Goal: Information Seeking & Learning: Learn about a topic

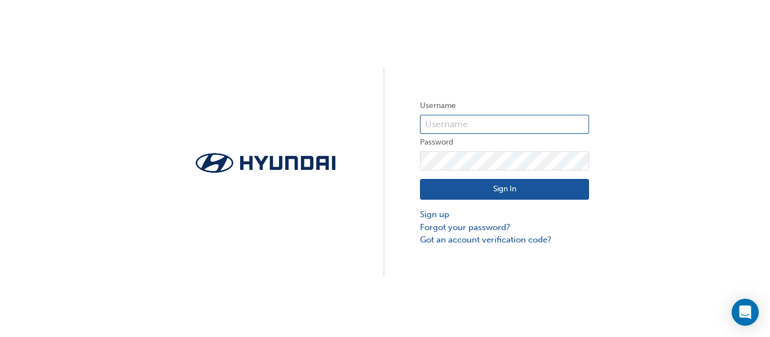
type input "33455"
click at [483, 191] on button "Sign In" at bounding box center [504, 189] width 169 height 21
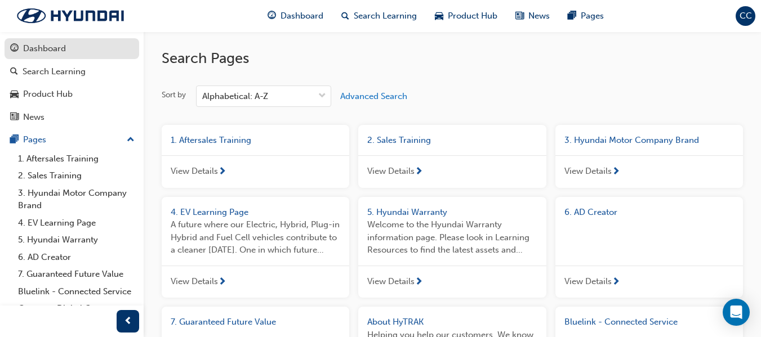
click at [59, 51] on div "Dashboard" at bounding box center [44, 48] width 43 height 13
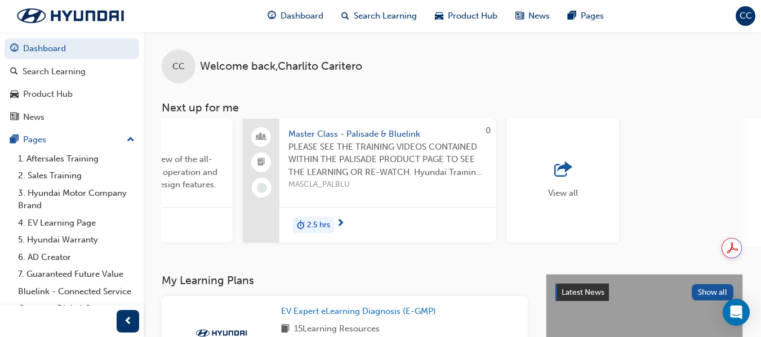
scroll to position [0, 981]
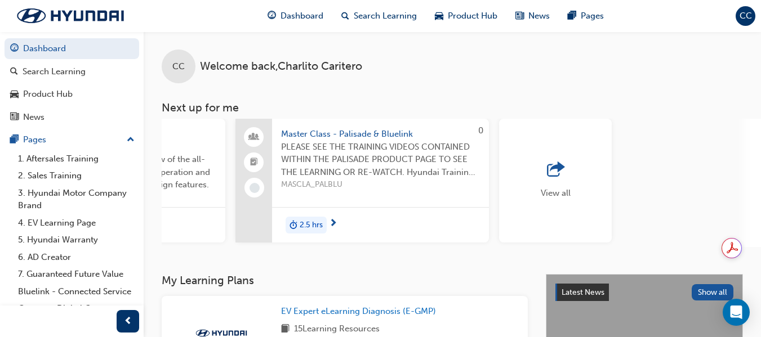
click at [554, 168] on span "outbound-icon" at bounding box center [555, 170] width 17 height 16
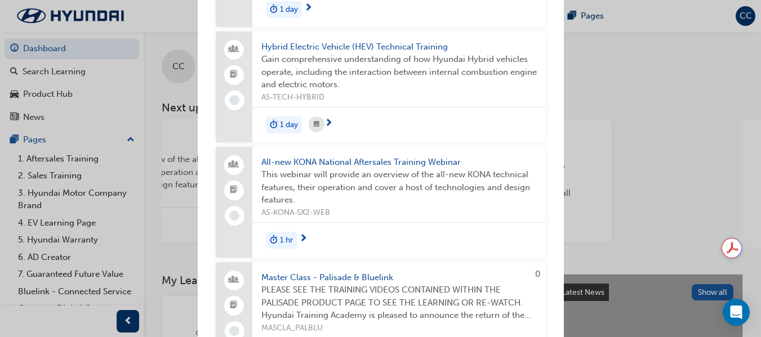
scroll to position [134, 0]
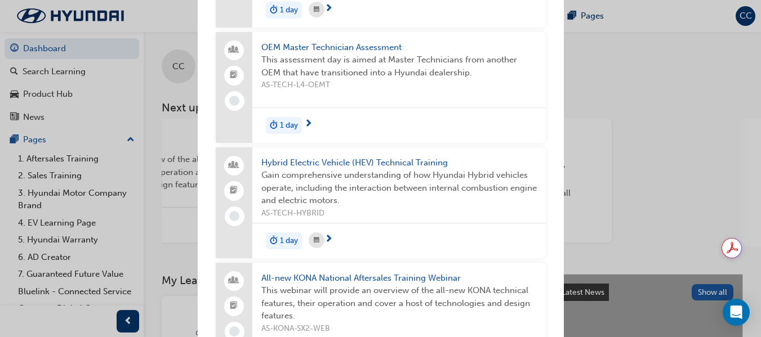
click at [146, 51] on div "Next up for me Master Technician Pre-Qualifier This course is intended to prepa…" at bounding box center [380, 168] width 761 height 337
click at [70, 69] on div "Next up for me Master Technician Pre-Qualifier This course is intended to prepa…" at bounding box center [380, 168] width 761 height 337
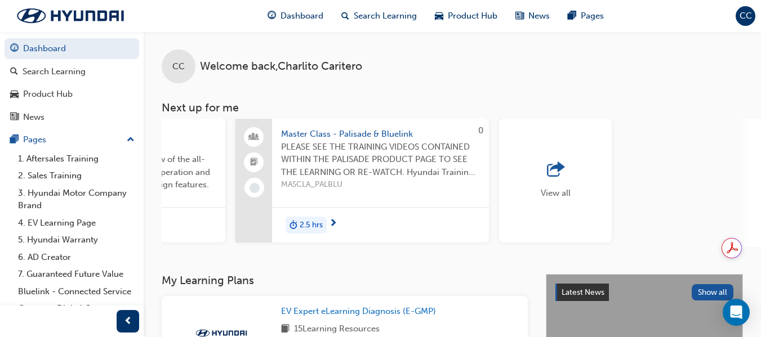
click at [70, 69] on div "Search Learning" at bounding box center [54, 71] width 63 height 13
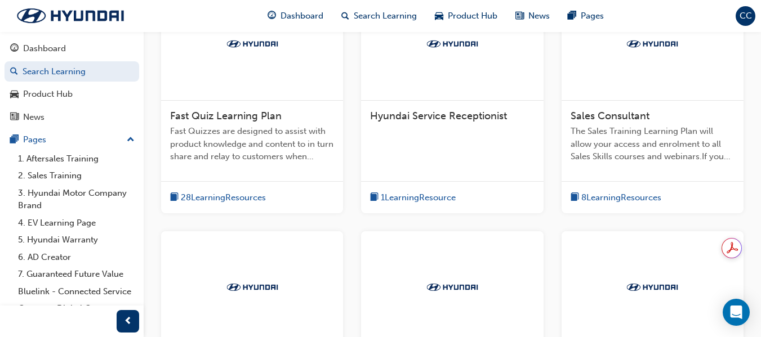
scroll to position [295, 0]
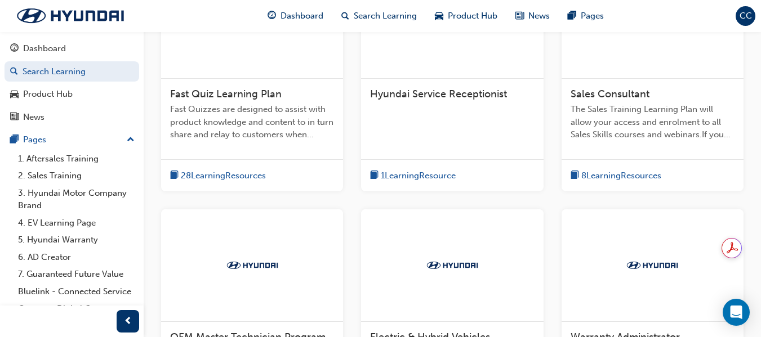
click at [206, 175] on span "28 Learning Resources" at bounding box center [223, 176] width 85 height 13
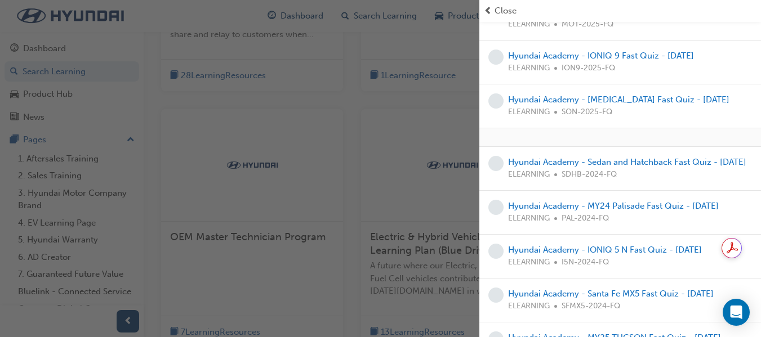
scroll to position [314, 0]
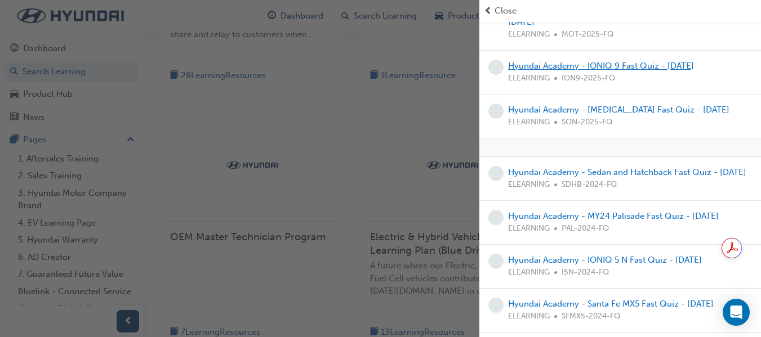
click at [664, 71] on link "Hyundai Academy - IONIQ 9 Fast Quiz - [DATE]" at bounding box center [601, 66] width 186 height 10
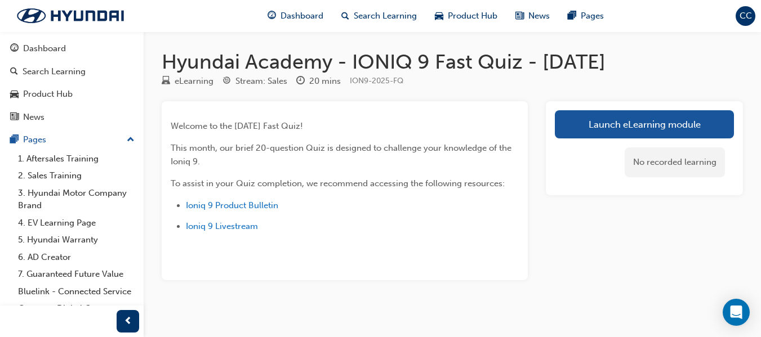
scroll to position [7, 0]
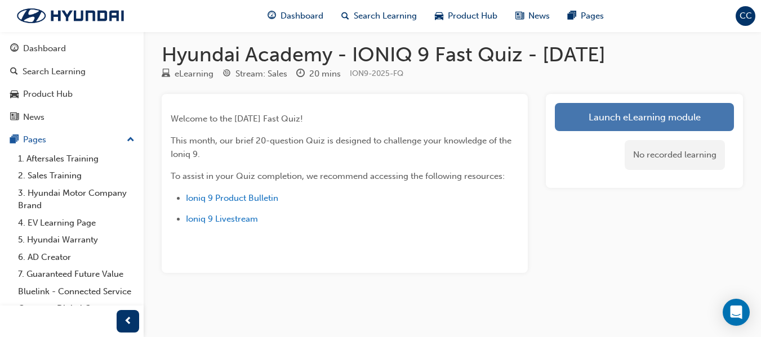
click at [680, 115] on link "Launch eLearning module" at bounding box center [644, 117] width 179 height 28
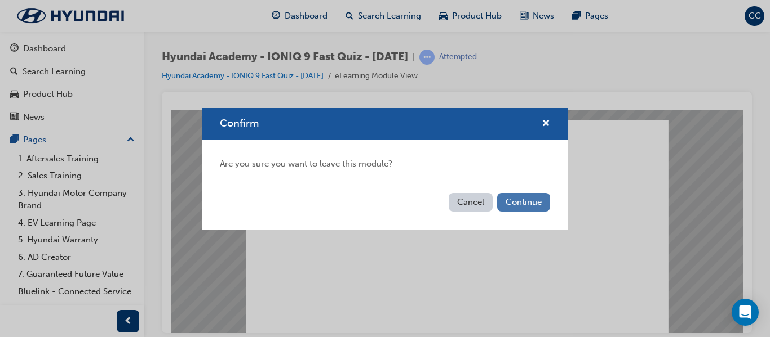
click at [515, 205] on button "Continue" at bounding box center [523, 202] width 53 height 19
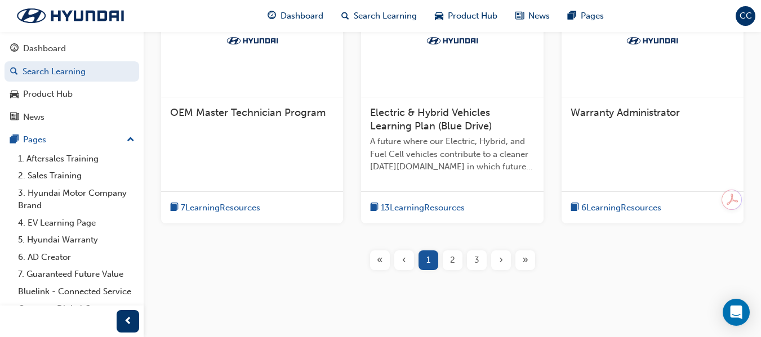
scroll to position [544, 0]
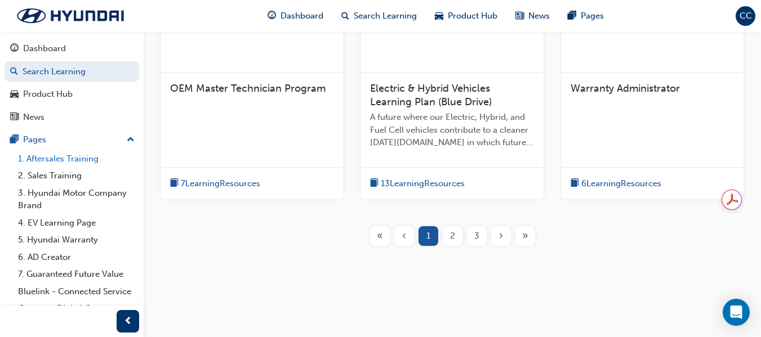
click at [77, 159] on link "1. Aftersales Training" at bounding box center [77, 158] width 126 height 17
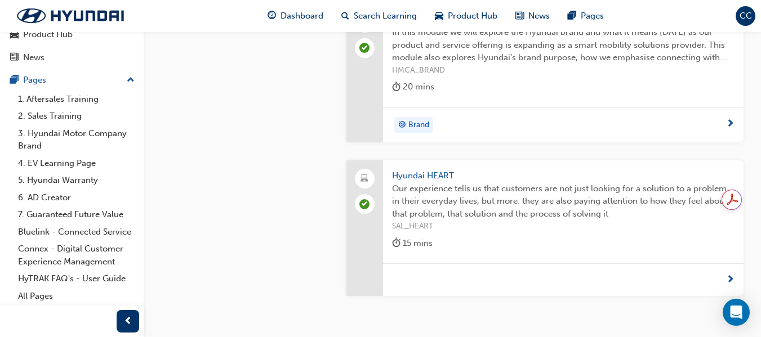
scroll to position [73, 0]
click at [25, 304] on link "All Pages" at bounding box center [77, 296] width 126 height 17
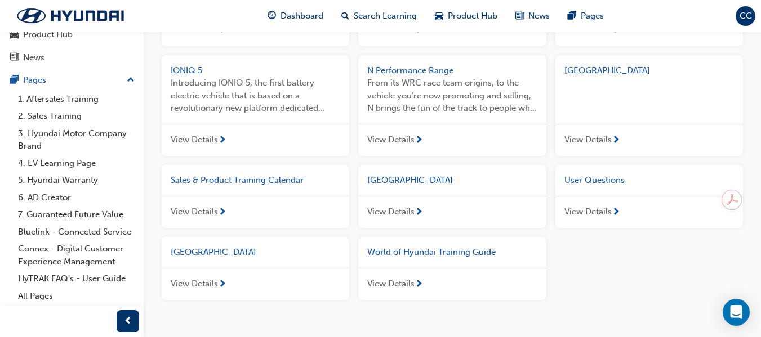
scroll to position [813, 0]
